Goal: Task Accomplishment & Management: Use online tool/utility

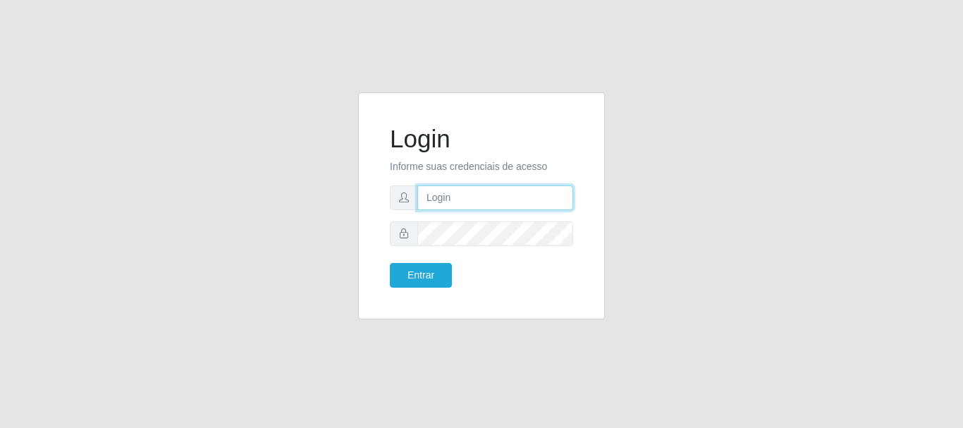
click at [471, 200] on input "text" at bounding box center [495, 197] width 156 height 25
type input "Ubiratan@confglacer"
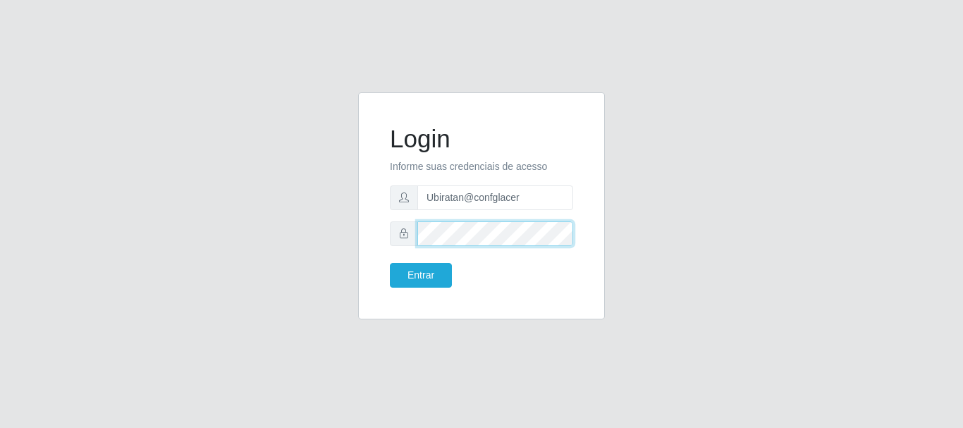
click at [390, 263] on button "Entrar" at bounding box center [421, 275] width 62 height 25
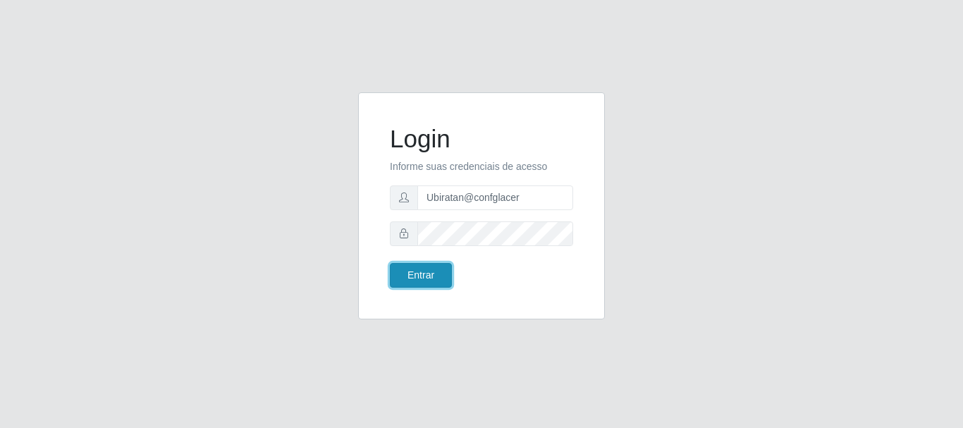
click at [432, 276] on button "Entrar" at bounding box center [421, 275] width 62 height 25
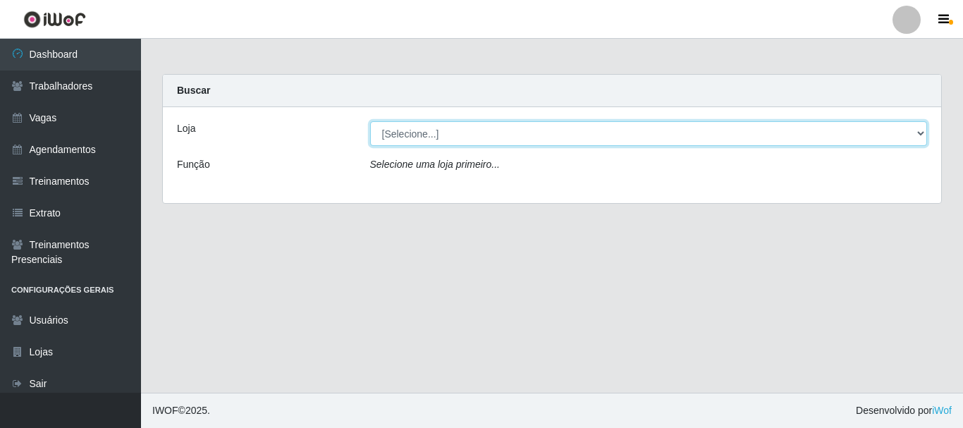
click at [863, 135] on select "[Selecione...] Glace Real Confeitaria" at bounding box center [649, 133] width 558 height 25
select select "445"
click at [370, 121] on select "[Selecione...] Glace Real Confeitaria" at bounding box center [649, 133] width 558 height 25
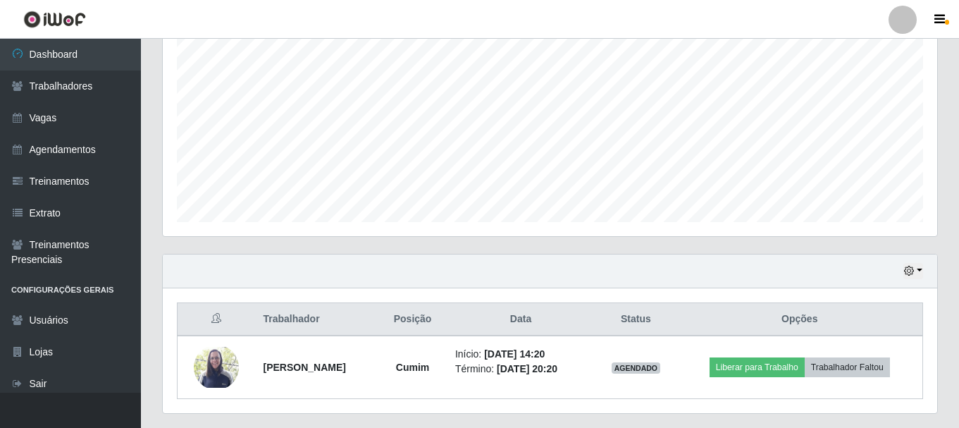
scroll to position [320, 0]
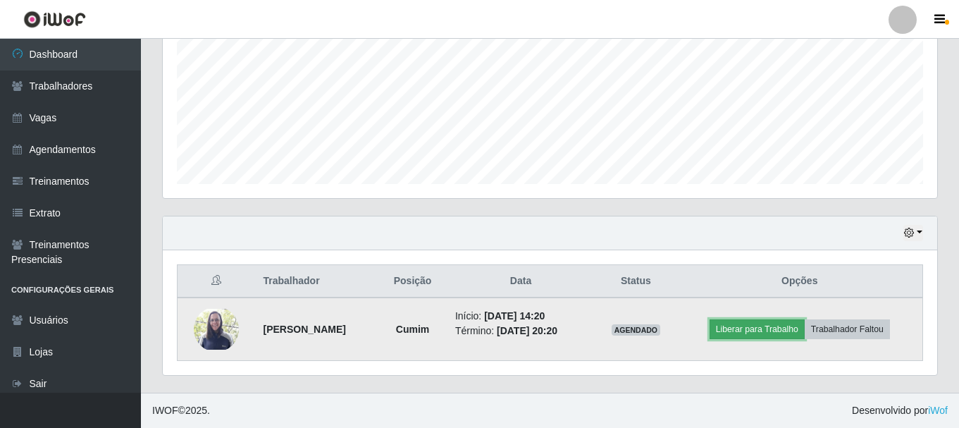
click at [796, 334] on button "Liberar para Trabalho" at bounding box center [757, 329] width 95 height 20
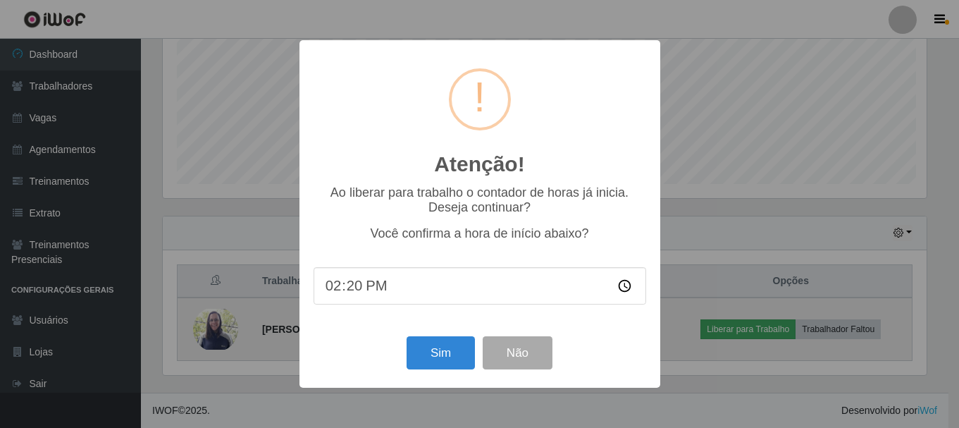
scroll to position [293, 768]
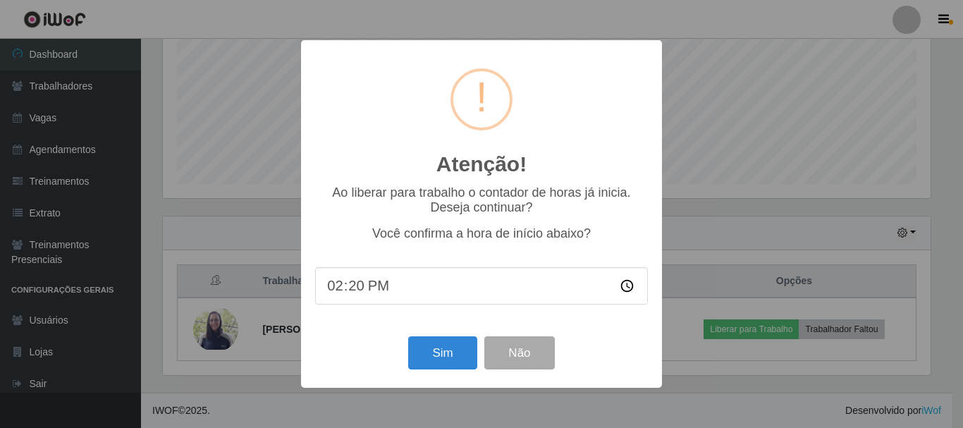
click at [344, 290] on input "14:20" at bounding box center [481, 285] width 333 height 37
click at [347, 293] on input "14:20" at bounding box center [481, 285] width 333 height 37
click at [445, 355] on button "Sim" at bounding box center [442, 352] width 68 height 33
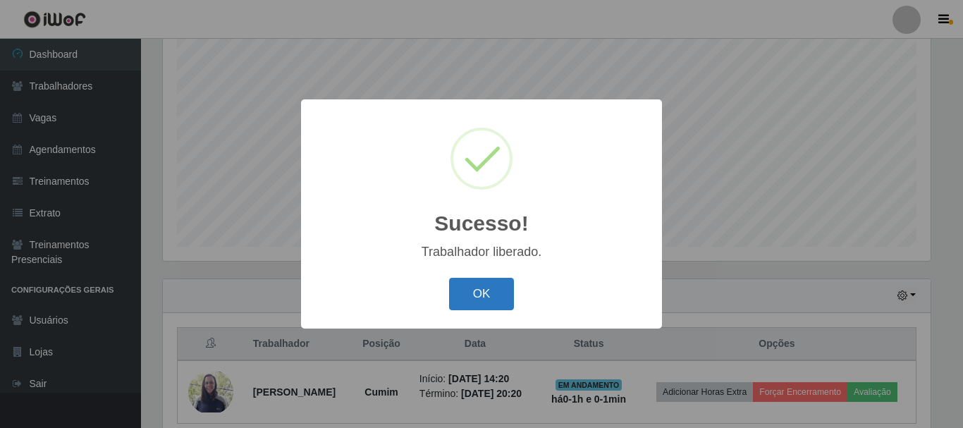
click at [469, 296] on button "OK" at bounding box center [482, 294] width 66 height 33
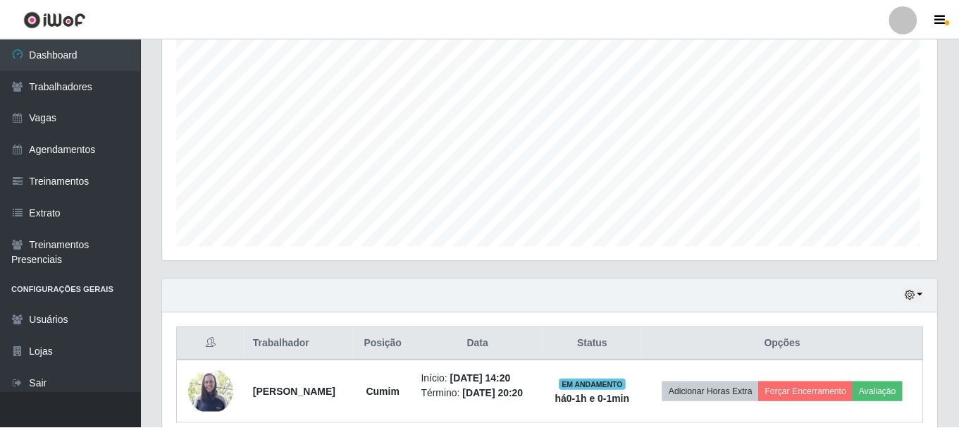
scroll to position [293, 775]
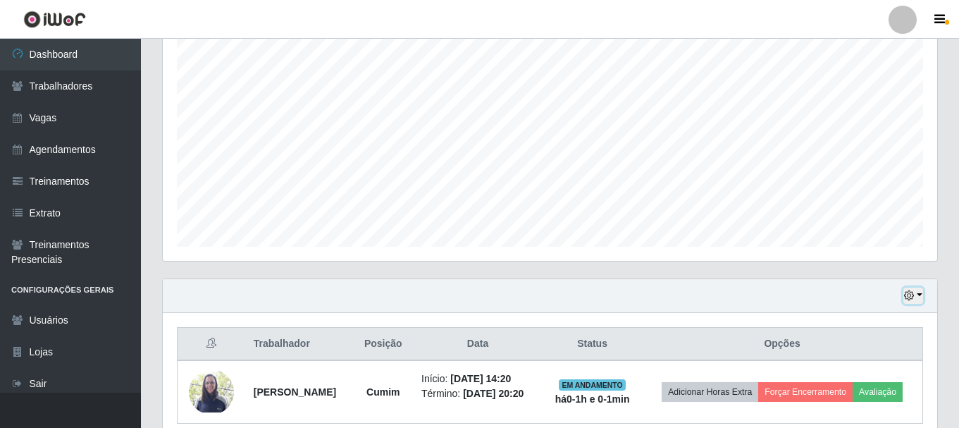
click at [919, 294] on button "button" at bounding box center [914, 296] width 20 height 16
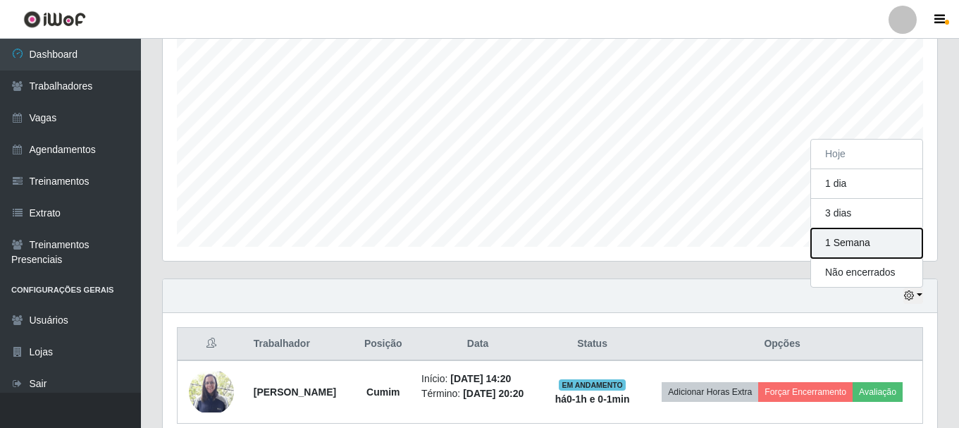
click at [843, 243] on button "1 Semana" at bounding box center [866, 243] width 111 height 30
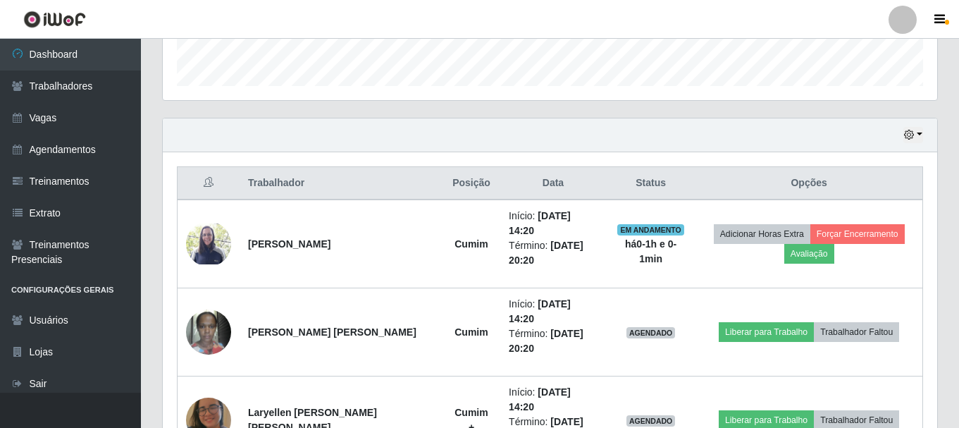
scroll to position [66, 0]
